Goal: Task Accomplishment & Management: Manage account settings

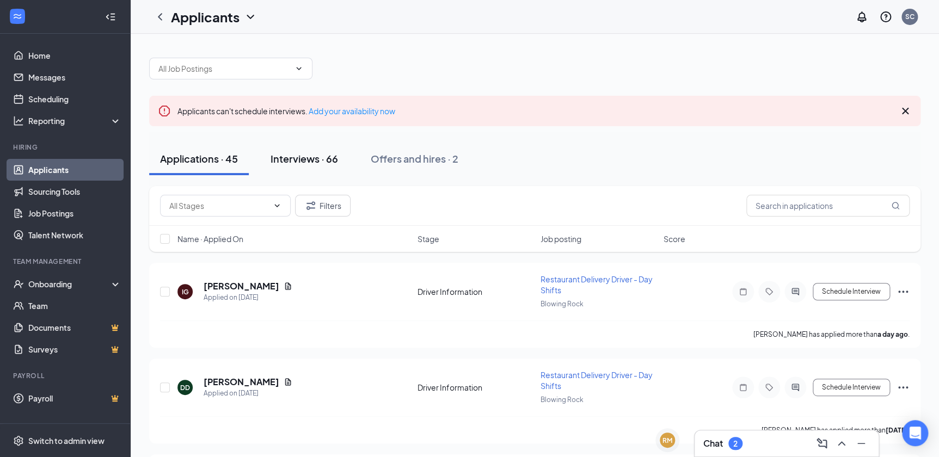
click at [325, 154] on div "Interviews · 66" at bounding box center [305, 159] width 68 height 14
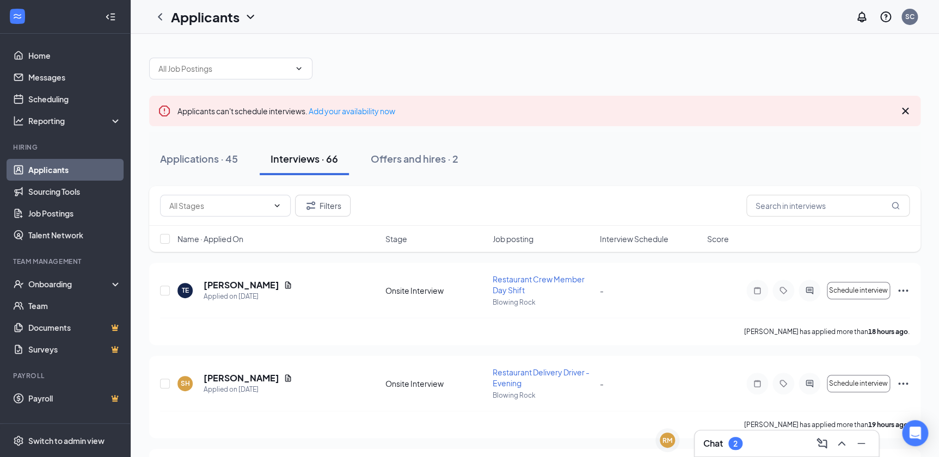
click at [618, 243] on span "Interview Schedule" at bounding box center [634, 239] width 69 height 11
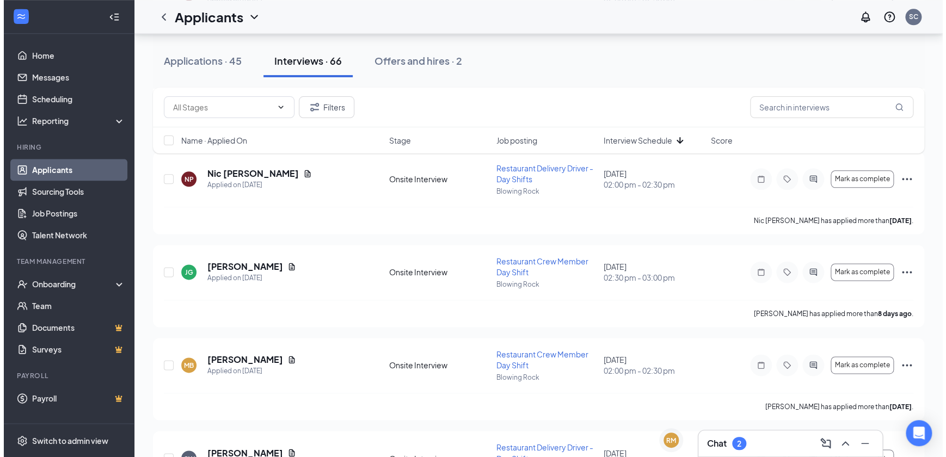
scroll to position [594, 0]
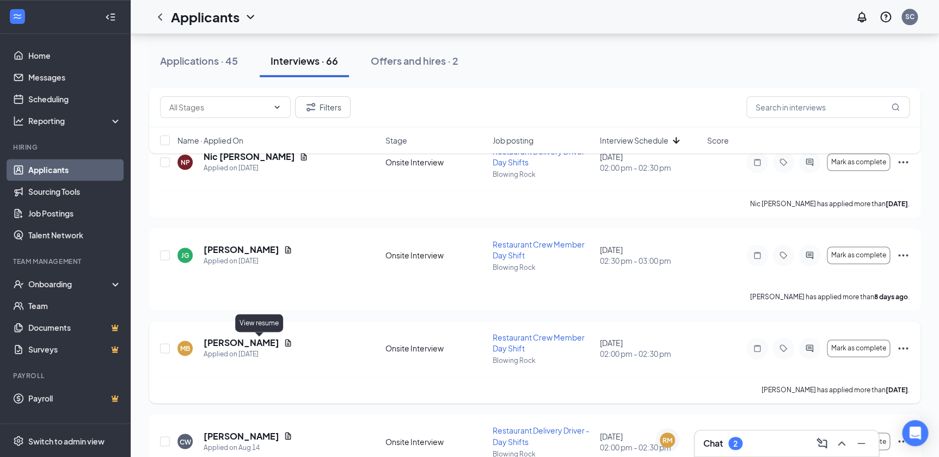
click at [284, 341] on icon "Document" at bounding box center [288, 343] width 9 height 9
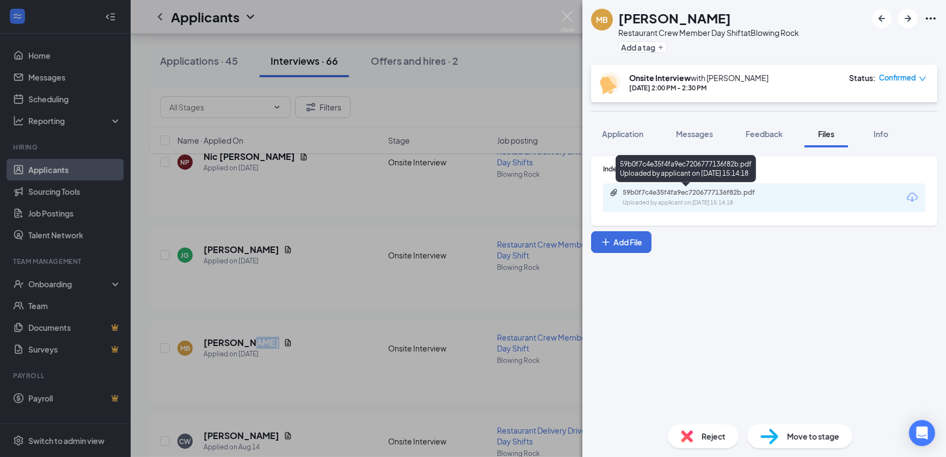
click at [718, 199] on div "Uploaded by applicant on [DATE] 15:14:18" at bounding box center [704, 203] width 163 height 9
click at [407, 163] on div "MB [PERSON_NAME] Restaurant Crew Member Day Shift at Blowing Rock Add a tag Ons…" at bounding box center [473, 228] width 946 height 457
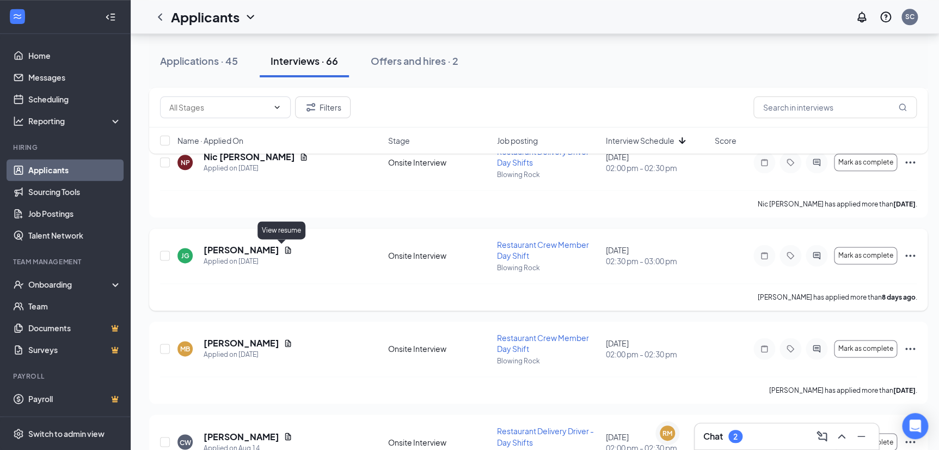
click at [284, 248] on icon "Document" at bounding box center [288, 250] width 9 height 9
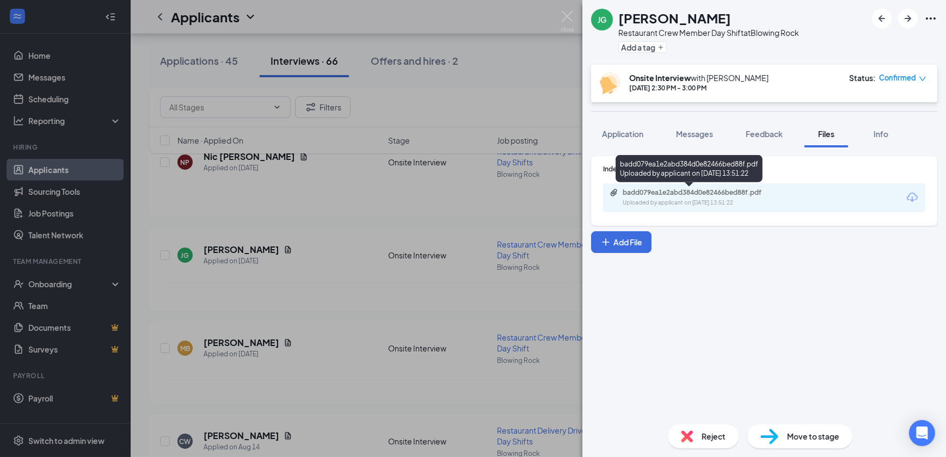
click at [695, 185] on div "badd079ea1e2abd384d0e82466bed88f.pdf Uploaded by applicant on [DATE] 13:51:22" at bounding box center [689, 171] width 147 height 32
click at [696, 190] on div "badd079ea1e2abd384d0e82466bed88f.pdf" at bounding box center [699, 192] width 152 height 9
